Goal: Transaction & Acquisition: Download file/media

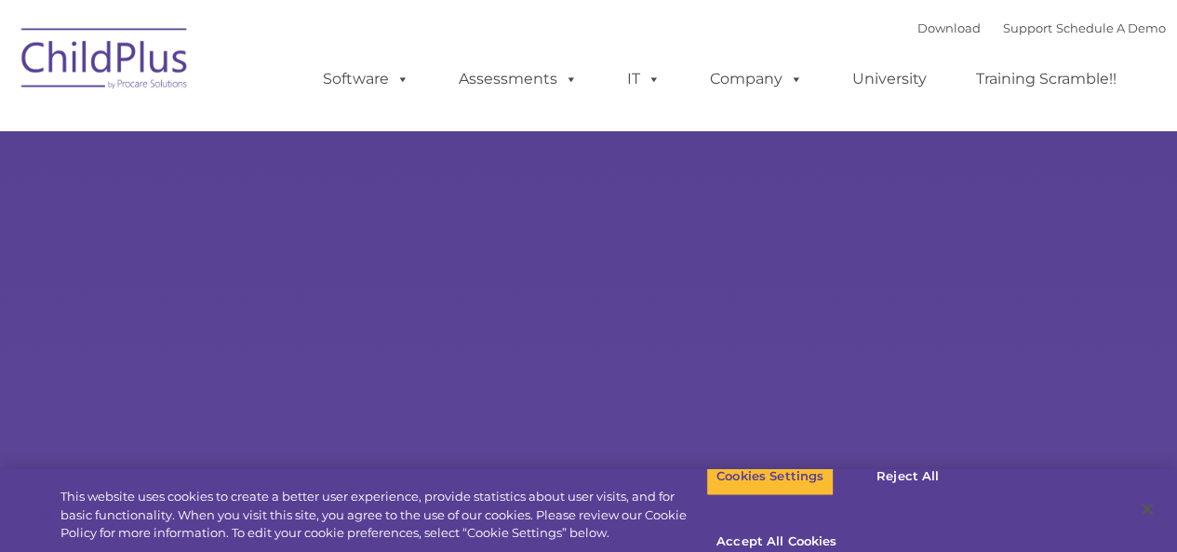
type input ""
select select "MEDIUM"
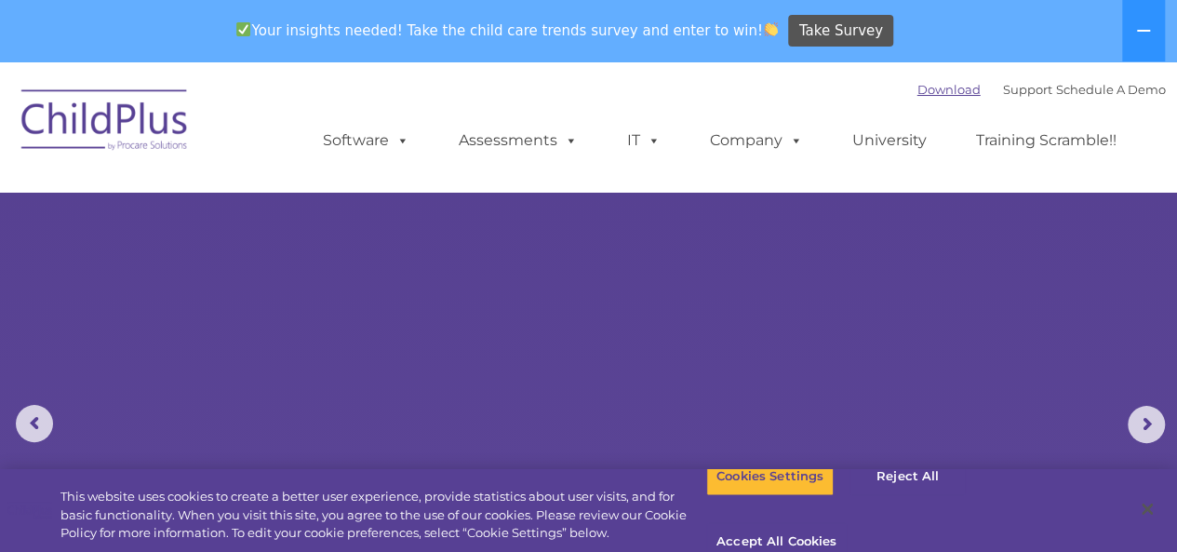
click at [918, 91] on link "Download" at bounding box center [949, 89] width 63 height 15
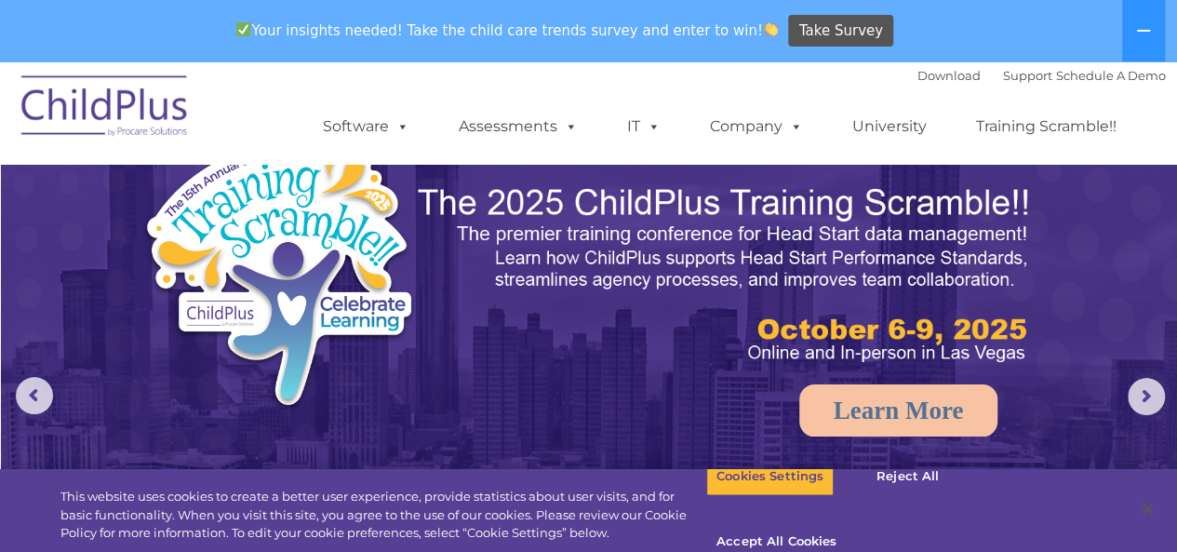
click at [119, 113] on img at bounding box center [105, 108] width 186 height 93
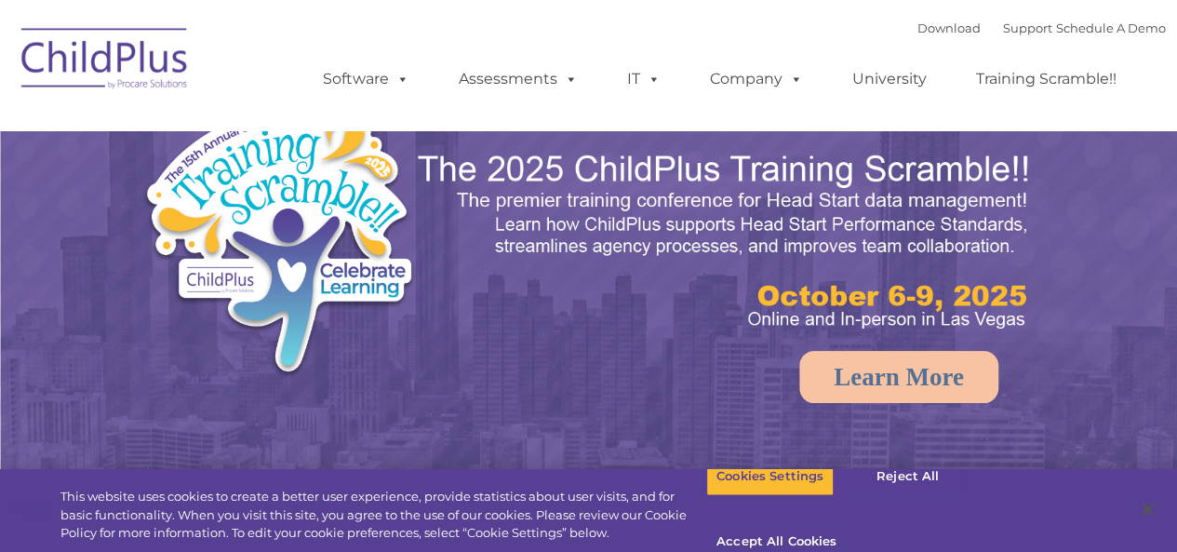
select select "MEDIUM"
